Goal: Communication & Community: Ask a question

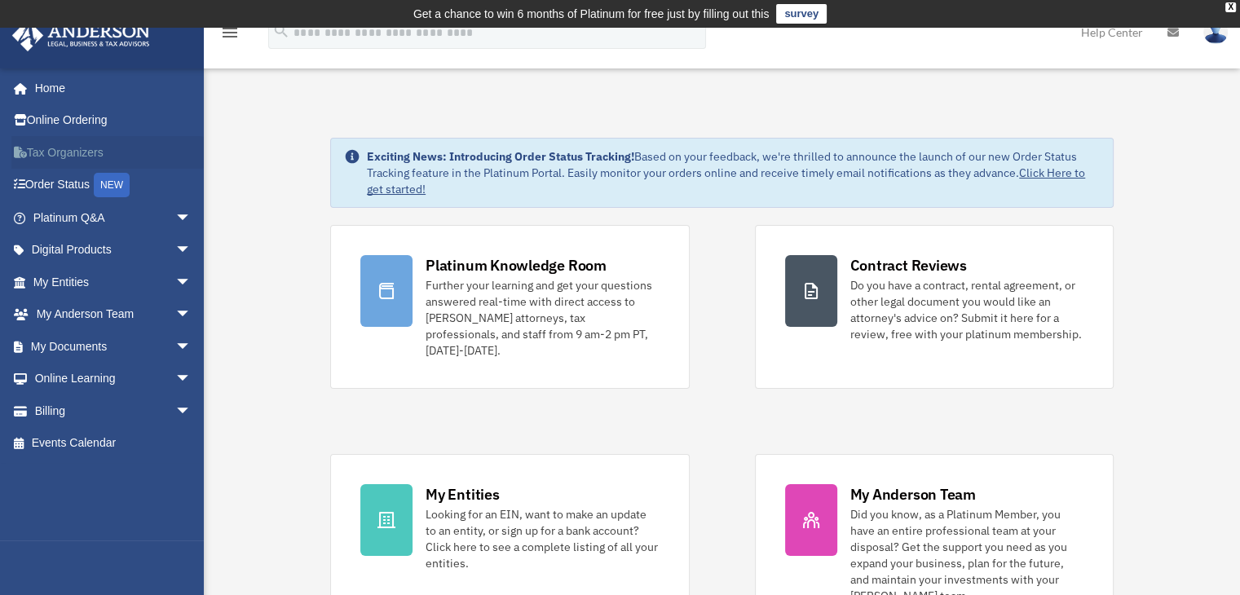
click at [69, 148] on link "Tax Organizers" at bounding box center [113, 152] width 205 height 33
click at [70, 347] on link "My Documents arrow_drop_down" at bounding box center [113, 346] width 205 height 33
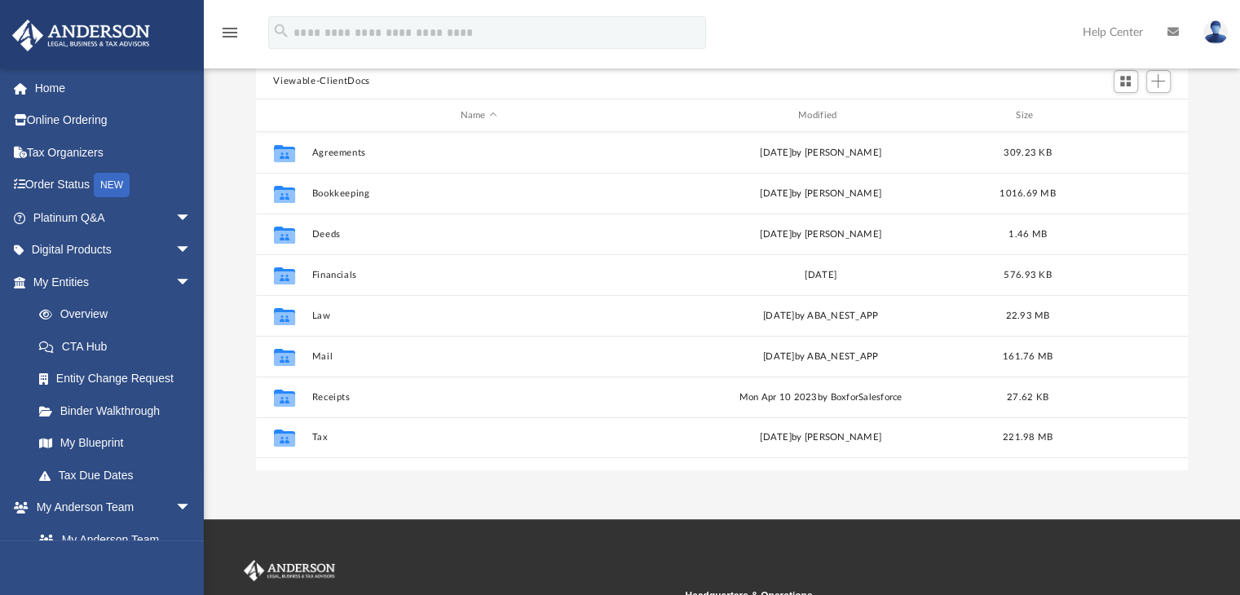
scroll to position [180, 0]
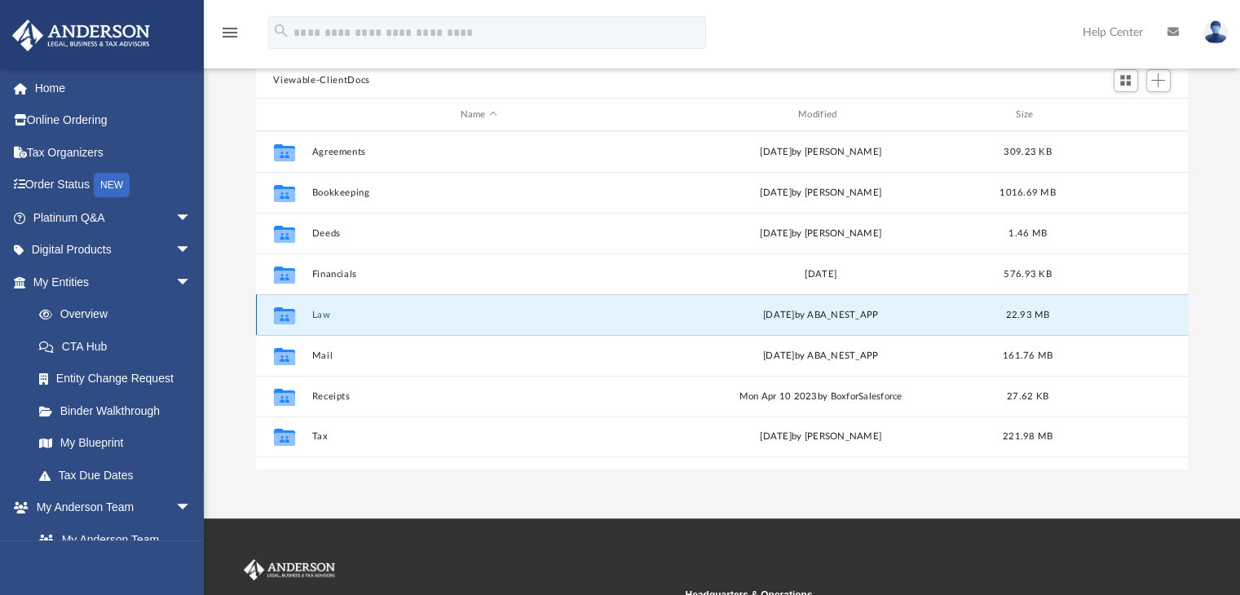
click at [319, 316] on button "Law" at bounding box center [478, 315] width 334 height 11
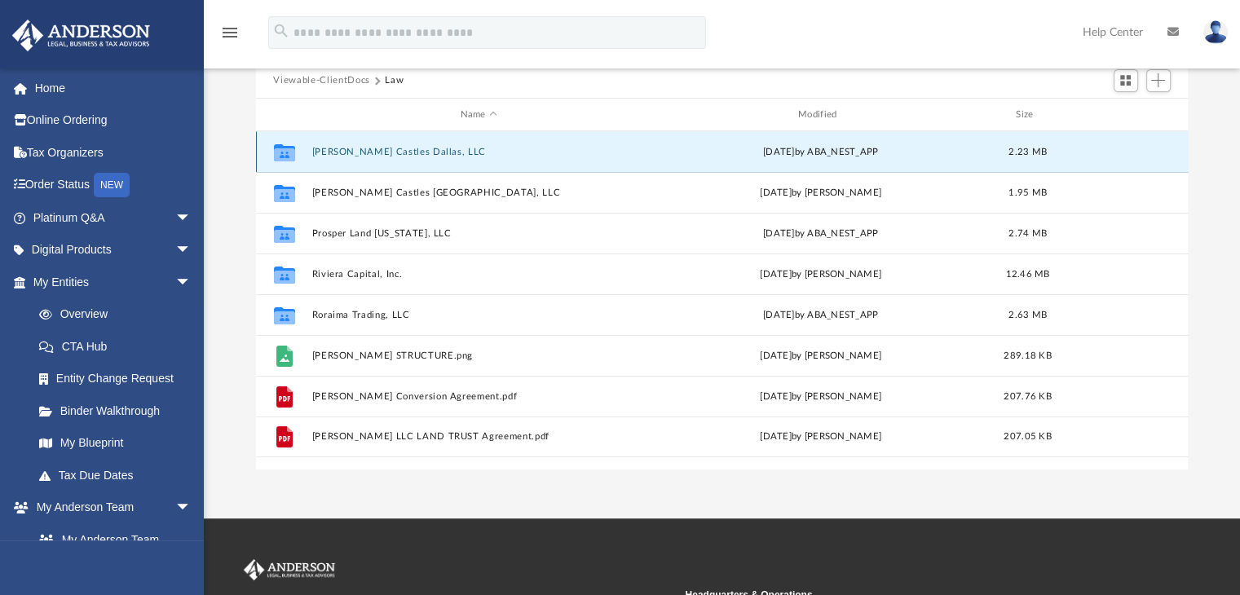
click at [342, 152] on button "[PERSON_NAME] Castles Dallas, LLC" at bounding box center [478, 152] width 334 height 11
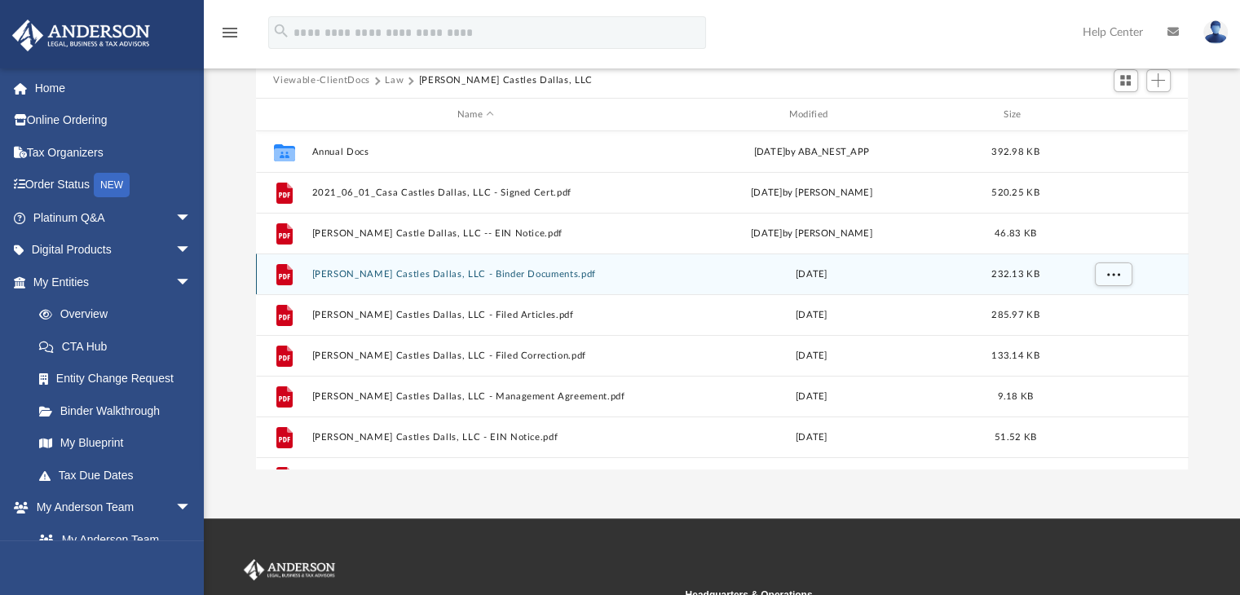
click at [491, 275] on button "[PERSON_NAME] Castles Dallas, LLC - Binder Documents.pdf" at bounding box center [475, 274] width 329 height 11
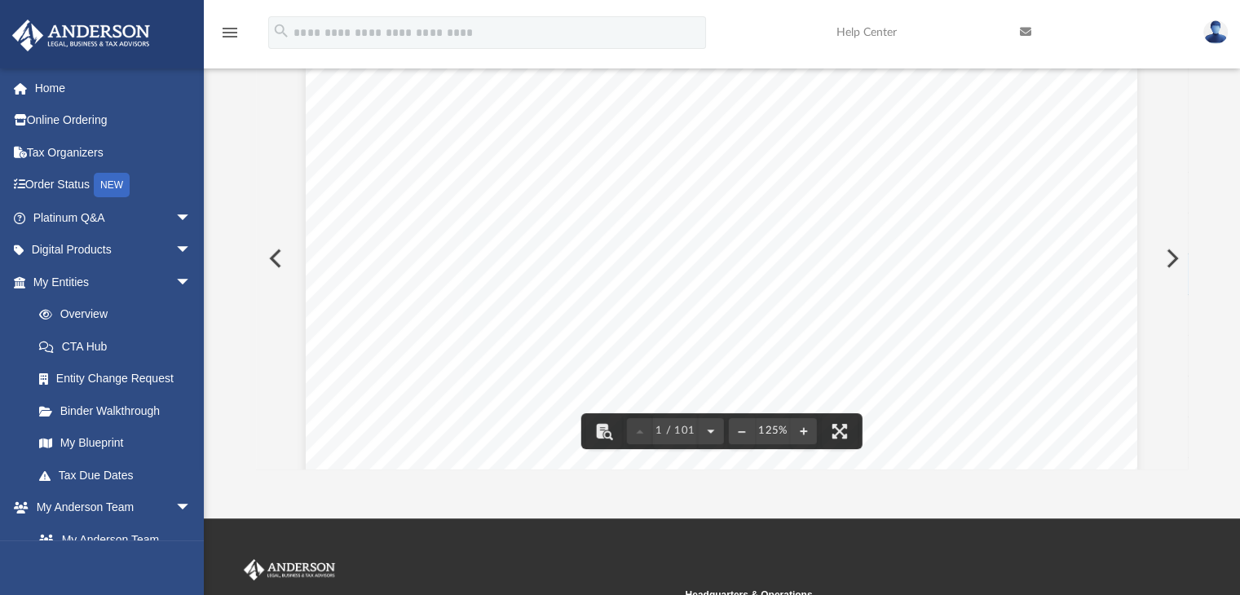
drag, startPoint x: 605, startPoint y: 281, endPoint x: 366, endPoint y: 270, distance: 239.2
click at [366, 270] on div "[DATE] [PERSON_NAME] [STREET_ADDRESS][US_STATE][US_STATE] Re: [PERSON_NAME] Cas…" at bounding box center [722, 598] width 832 height 1076
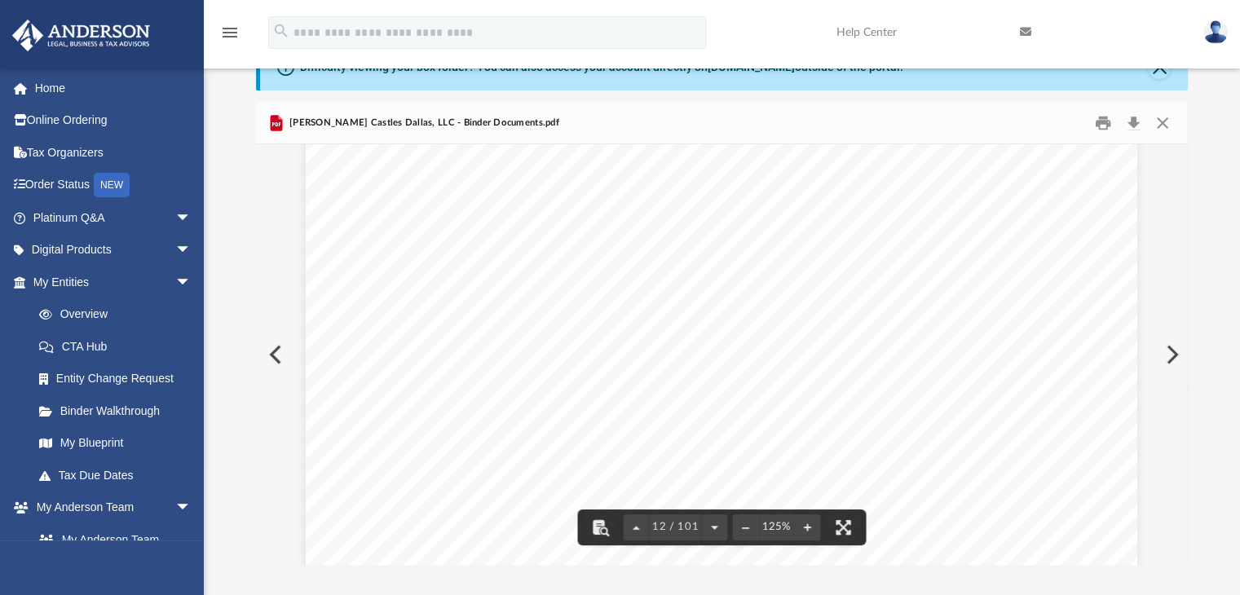
scroll to position [0, 0]
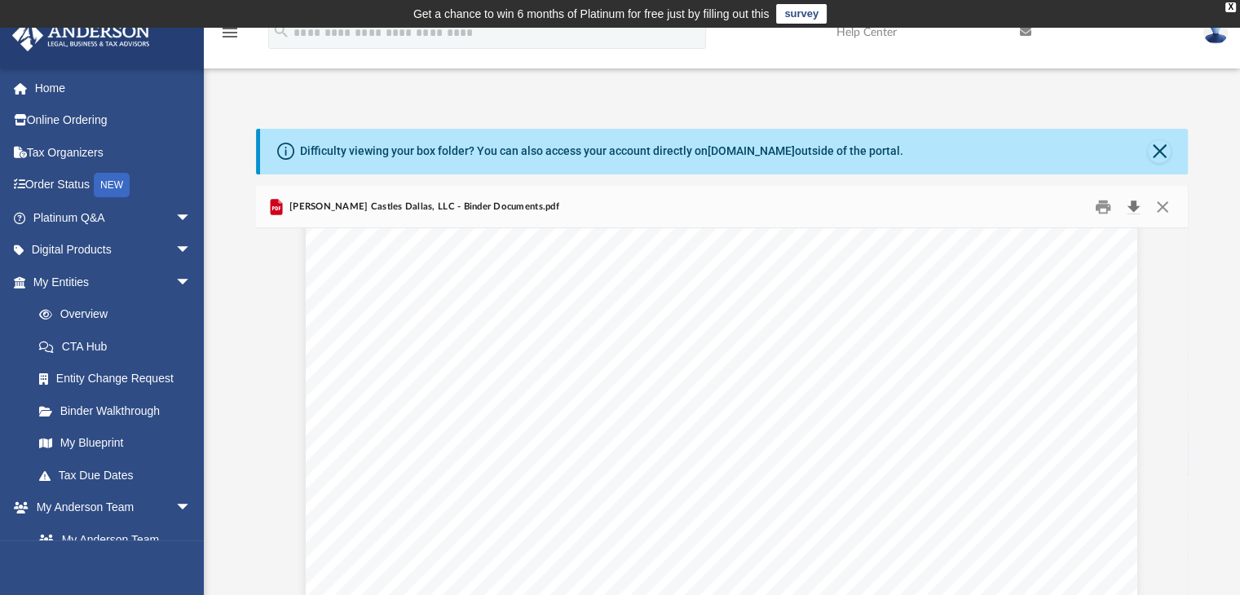
click at [1137, 205] on button "Download" at bounding box center [1134, 206] width 29 height 25
click at [1210, 32] on img at bounding box center [1216, 32] width 24 height 24
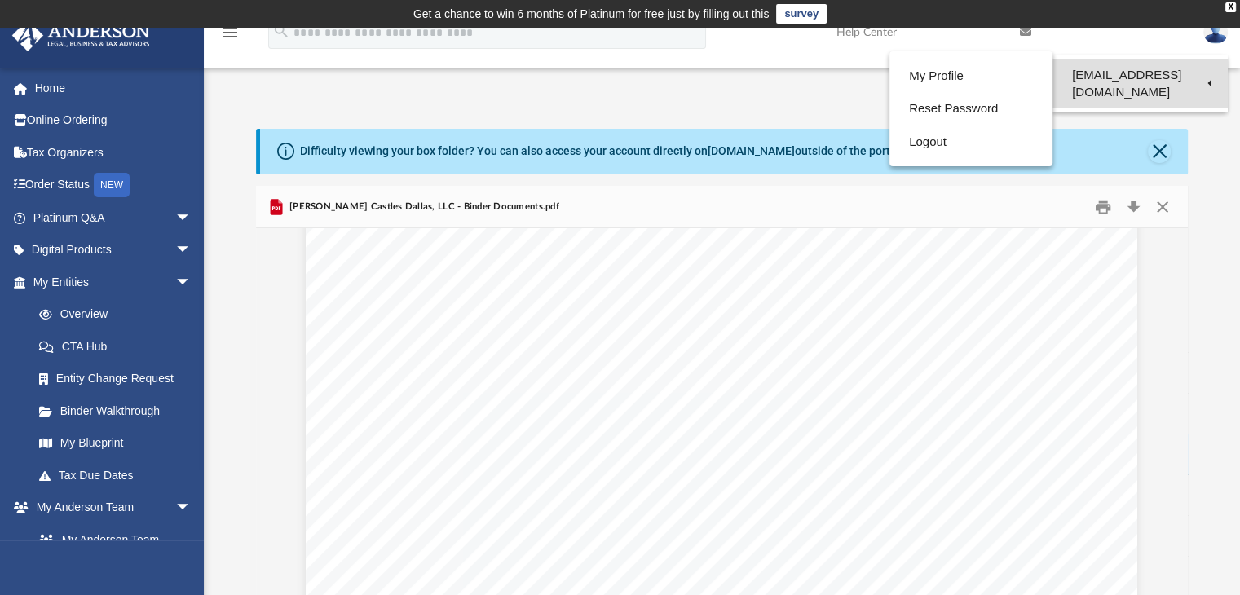
click at [1191, 78] on link "[EMAIL_ADDRESS][DOMAIN_NAME]" at bounding box center [1140, 84] width 175 height 48
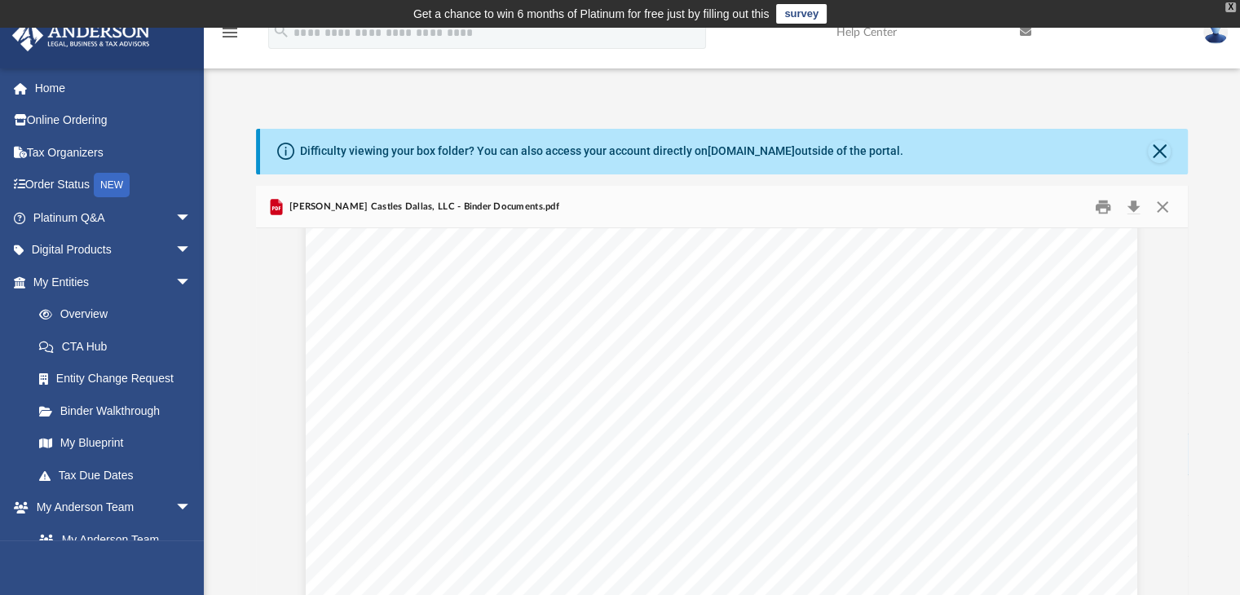
click at [1227, 5] on div "X" at bounding box center [1231, 7] width 11 height 10
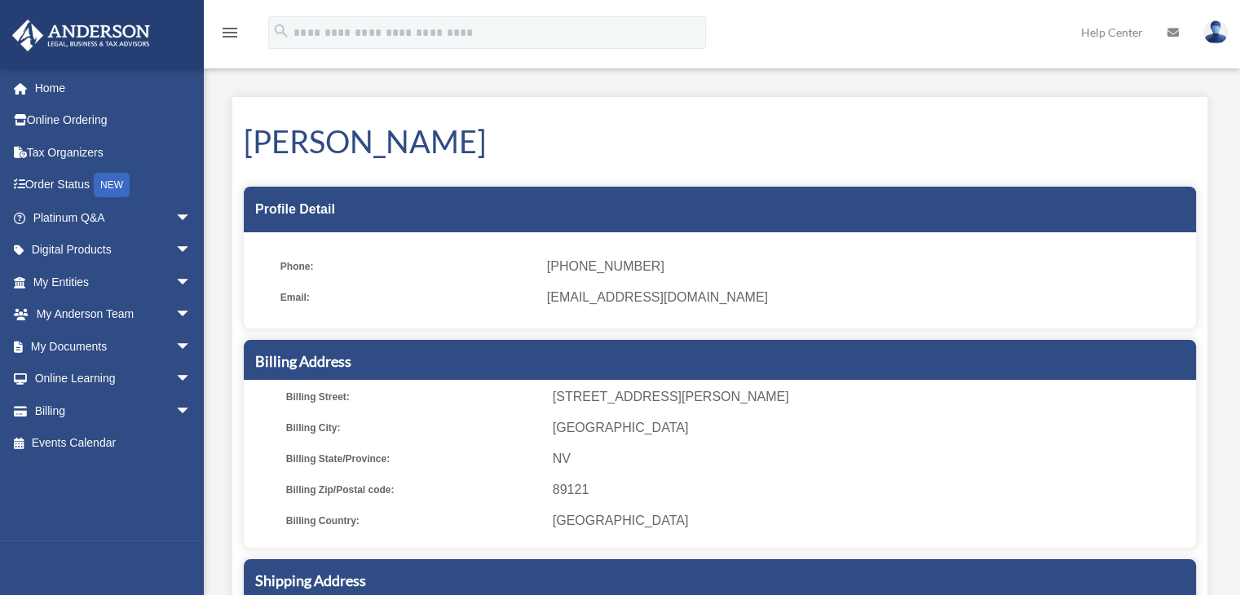
click at [840, 280] on ul "Phone: [PHONE_NUMBER] Email: [EMAIL_ADDRESS][DOMAIN_NAME]" at bounding box center [720, 286] width 952 height 85
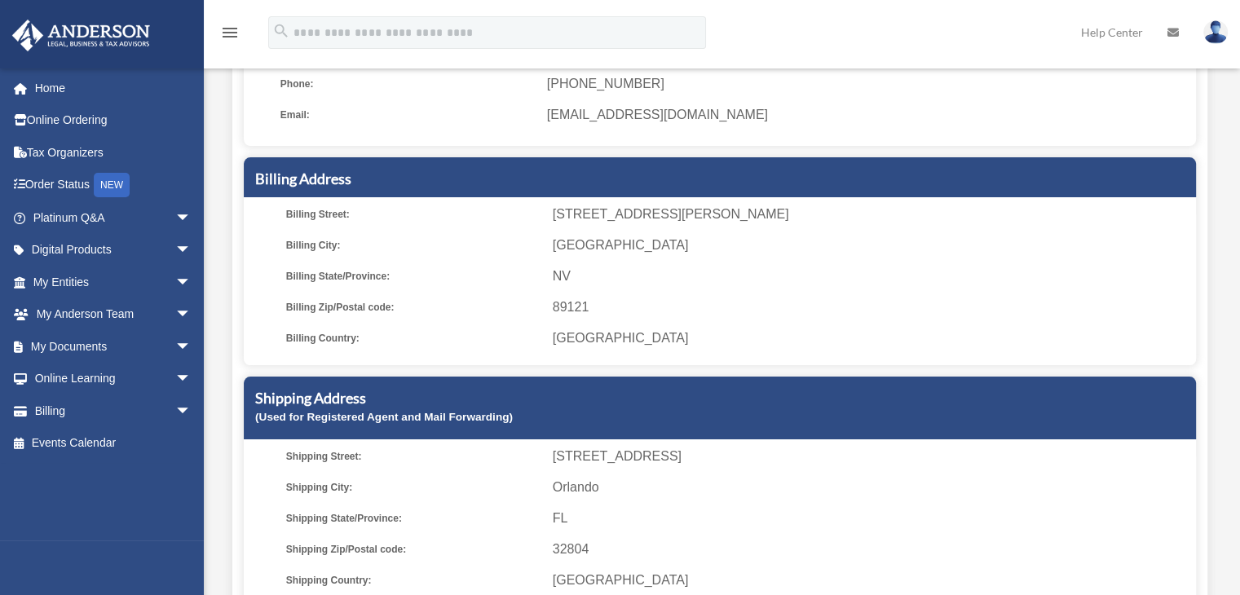
scroll to position [196, 0]
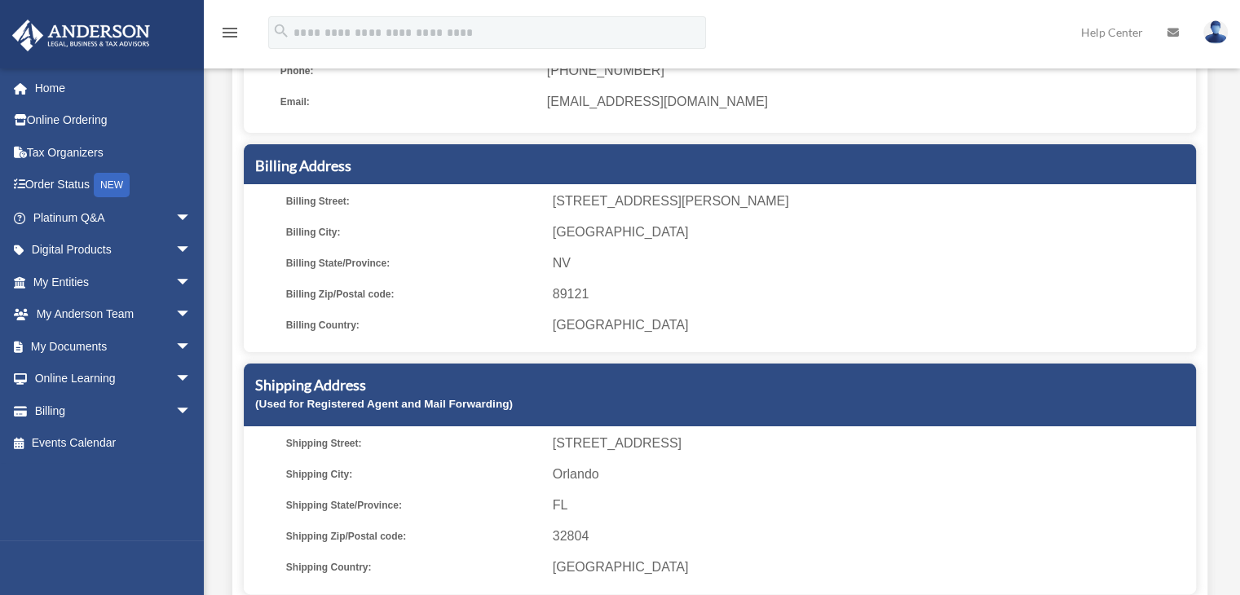
click at [1216, 20] on img at bounding box center [1216, 32] width 24 height 24
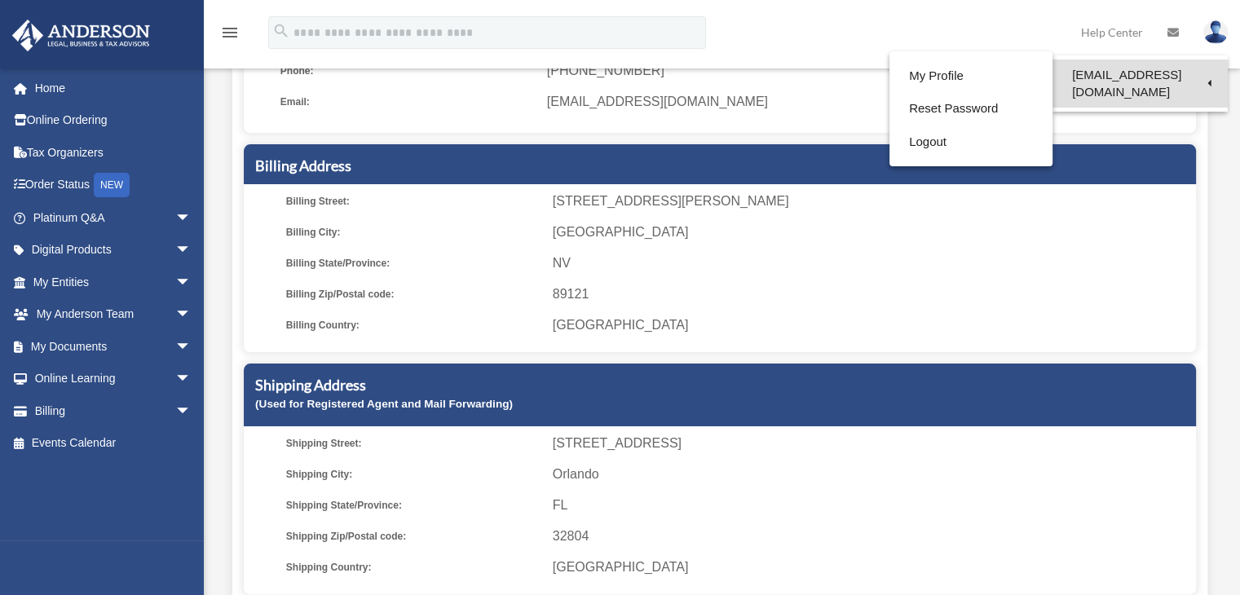
click at [1127, 78] on link "[EMAIL_ADDRESS][DOMAIN_NAME]" at bounding box center [1140, 84] width 175 height 48
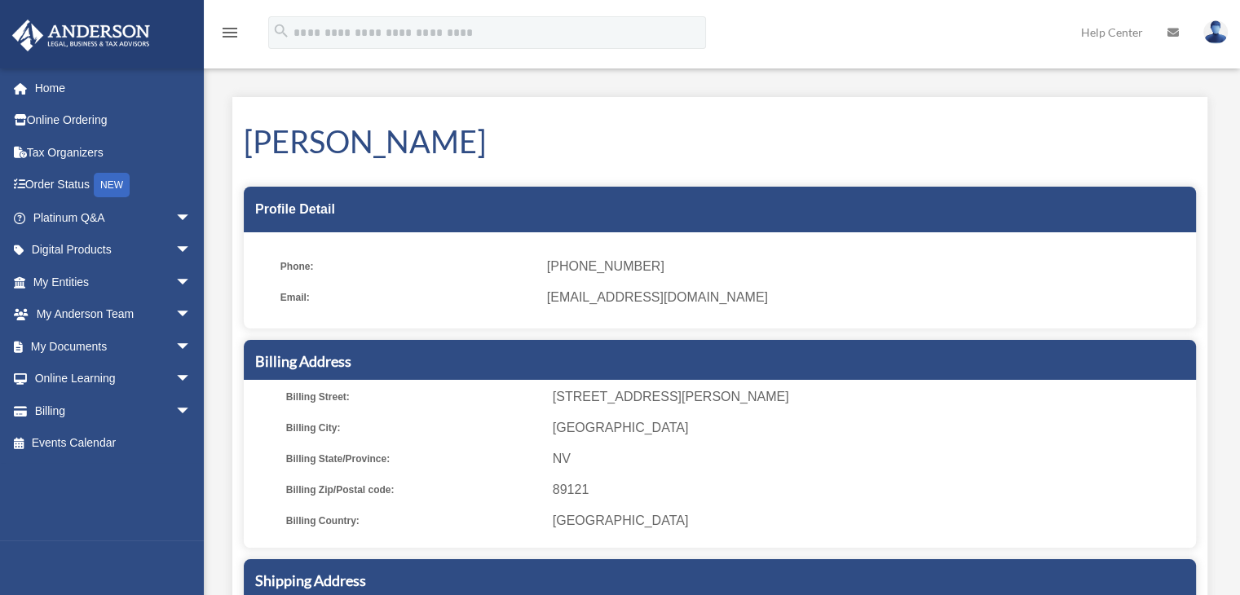
drag, startPoint x: 1219, startPoint y: 34, endPoint x: 934, endPoint y: 36, distance: 284.6
click at [934, 36] on div "menu search Site Menu add mariarodriguezmaluenda@gmail.com My Profile Reset Pas…" at bounding box center [620, 39] width 1216 height 55
click at [1215, 33] on img at bounding box center [1216, 32] width 24 height 24
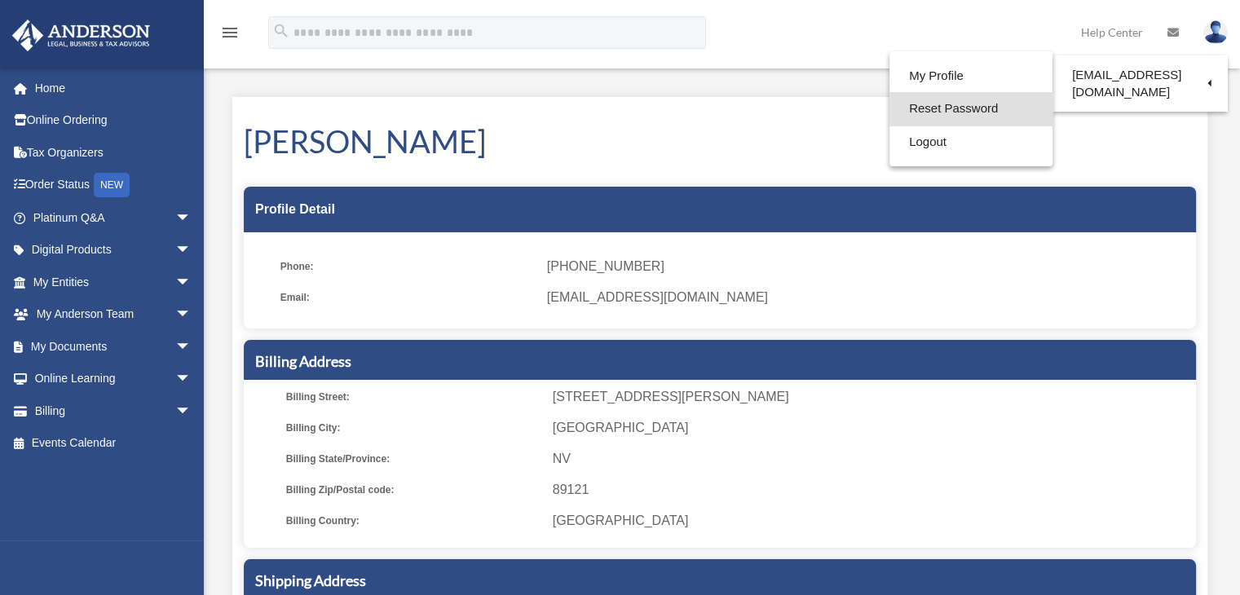
click at [905, 112] on link "Reset Password" at bounding box center [971, 108] width 163 height 33
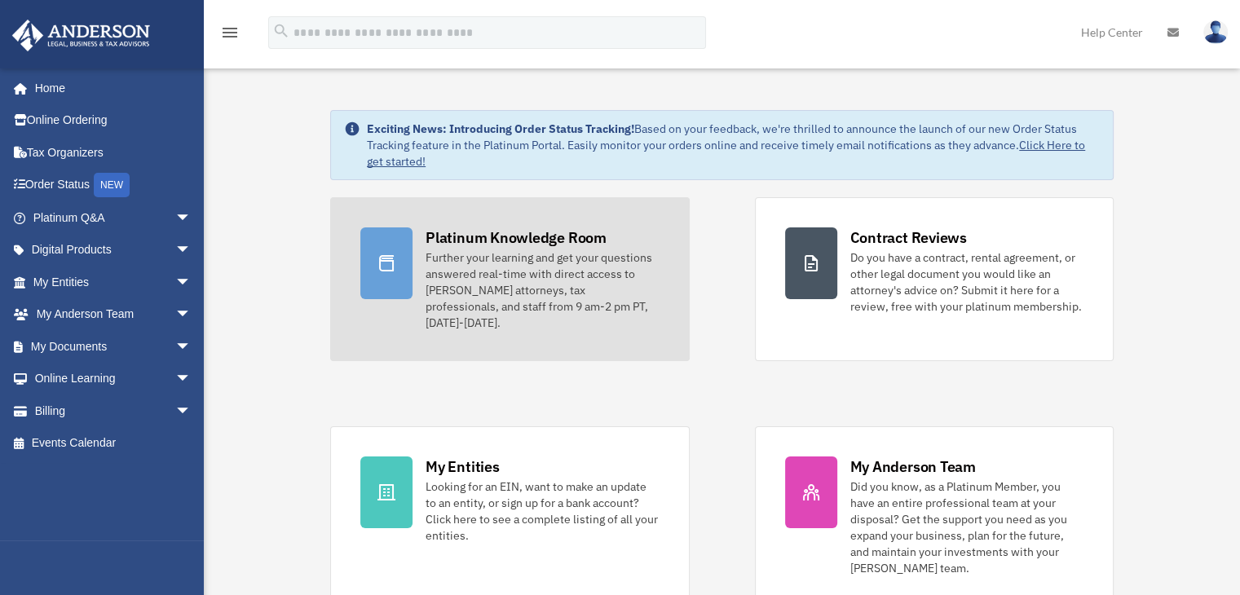
click at [532, 285] on div "Further your learning and get your questions answered real-time with direct acc…" at bounding box center [542, 291] width 233 height 82
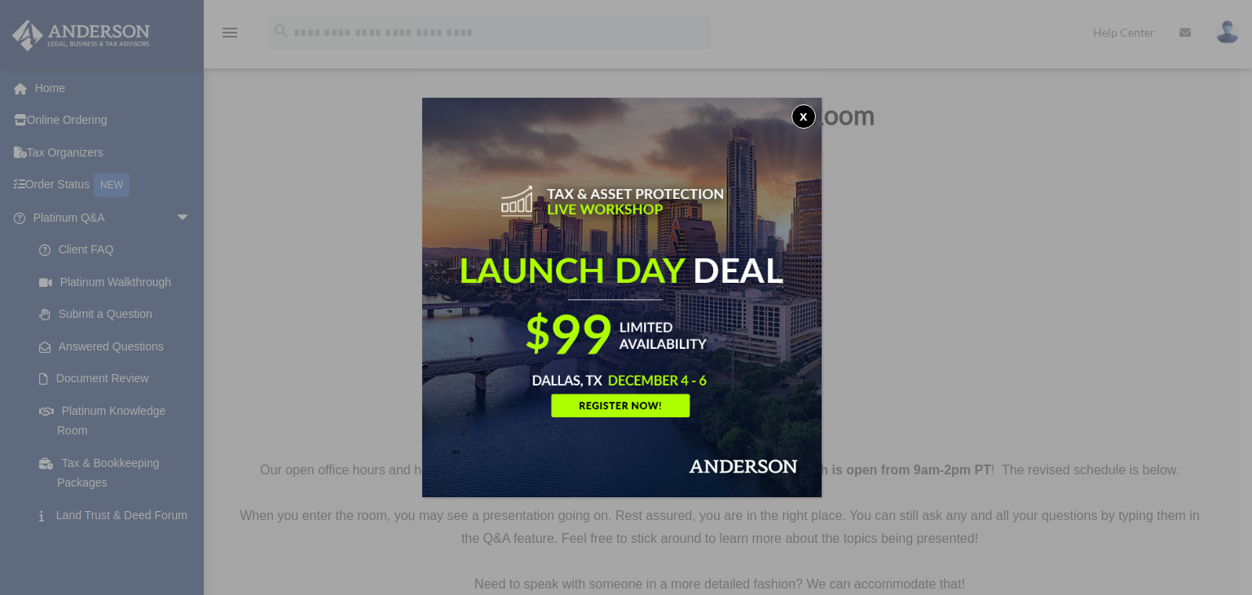
click at [806, 113] on button "x" at bounding box center [804, 116] width 24 height 24
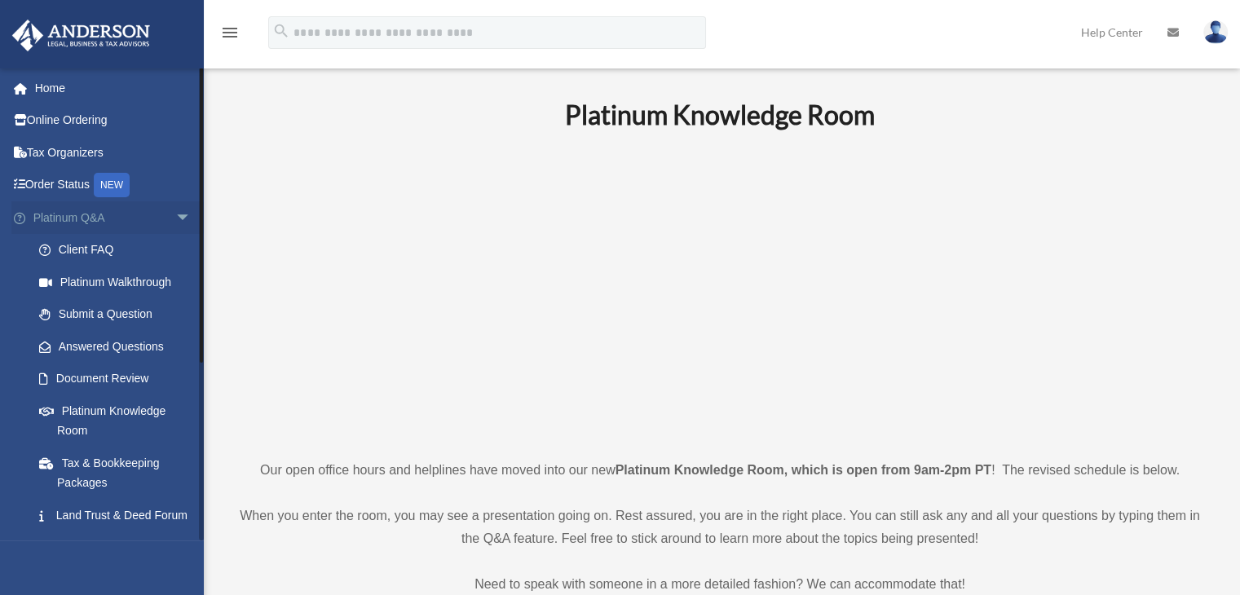
click at [51, 215] on link "Platinum Q&A arrow_drop_down" at bounding box center [113, 217] width 205 height 33
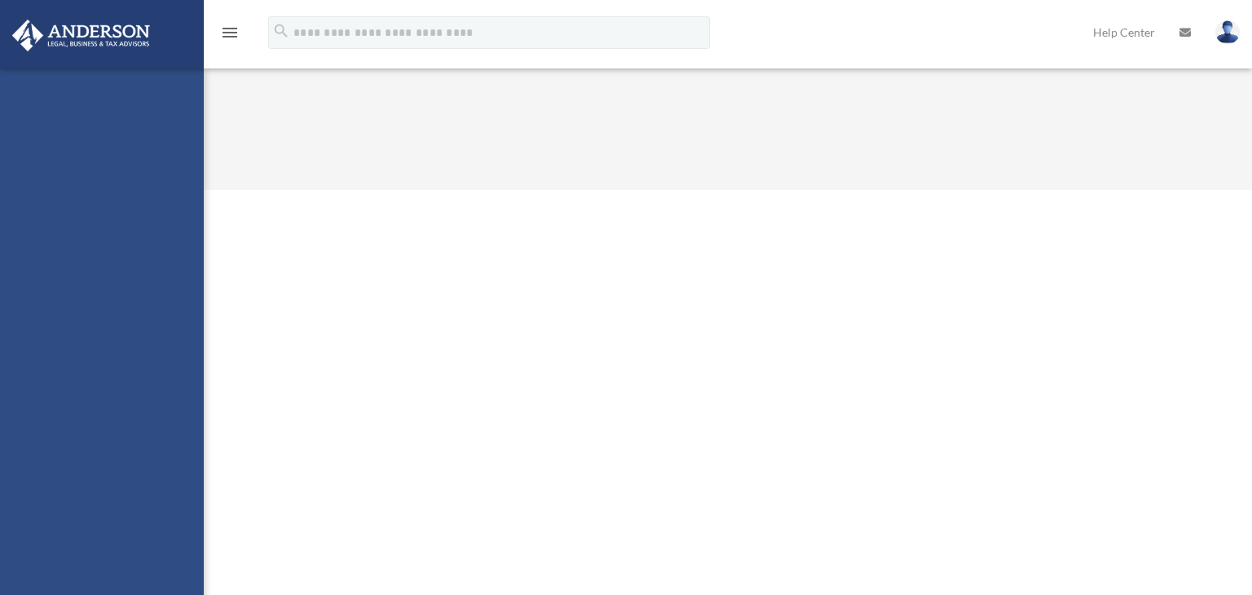
click at [118, 314] on div "mariarodriguezmaluenda@gmail.com Sign Out mariarodriguezmaluenda@gmail.com Home…" at bounding box center [102, 365] width 204 height 595
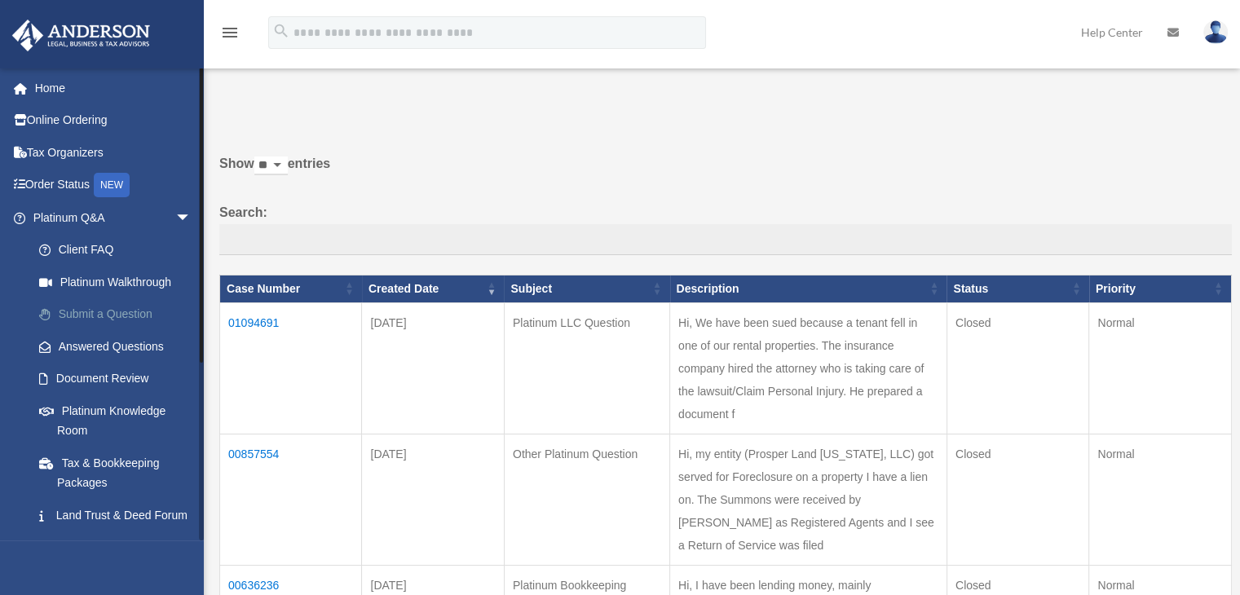
click at [104, 314] on link "Submit a Question" at bounding box center [119, 314] width 193 height 33
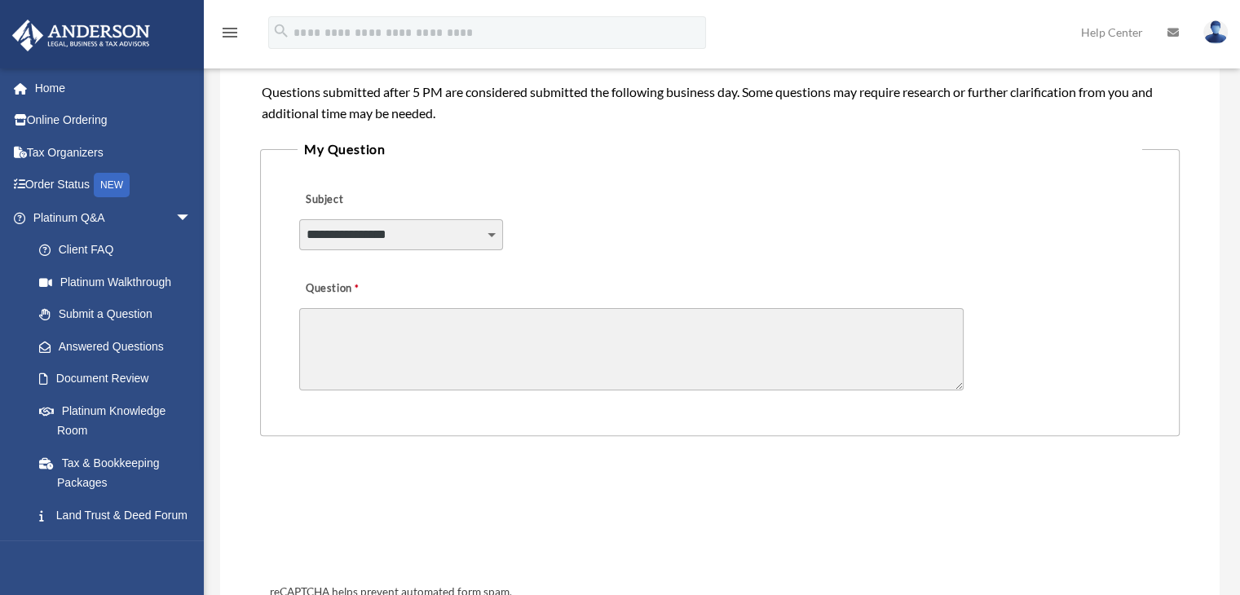
scroll to position [358, 0]
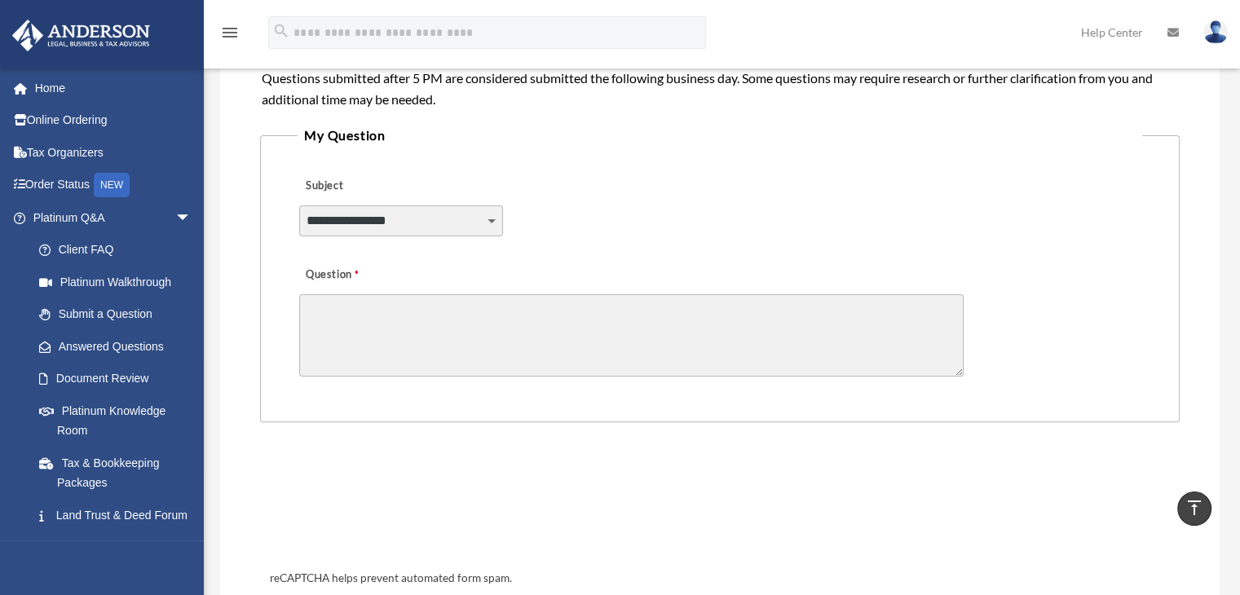
click at [387, 202] on div "**********" at bounding box center [720, 210] width 845 height 89
click at [395, 216] on select "**********" at bounding box center [401, 220] width 204 height 31
select select "******"
click at [299, 205] on select "**********" at bounding box center [401, 220] width 204 height 31
click at [356, 316] on textarea "Question" at bounding box center [631, 335] width 665 height 82
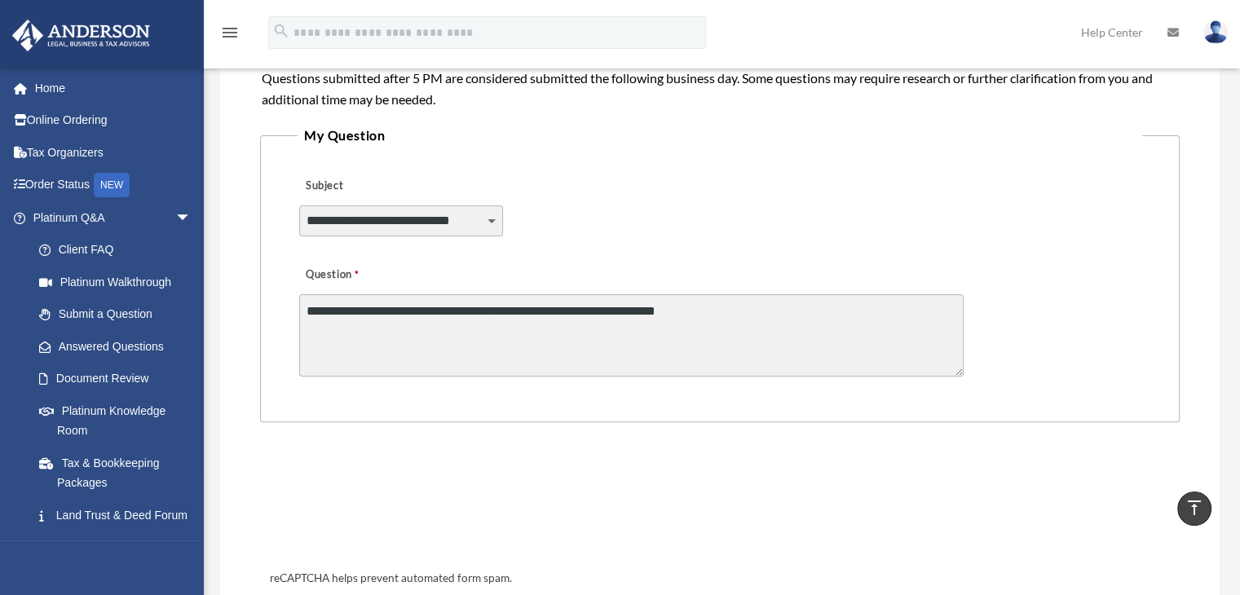
type textarea "**********"
